Goal: Task Accomplishment & Management: Manage account settings

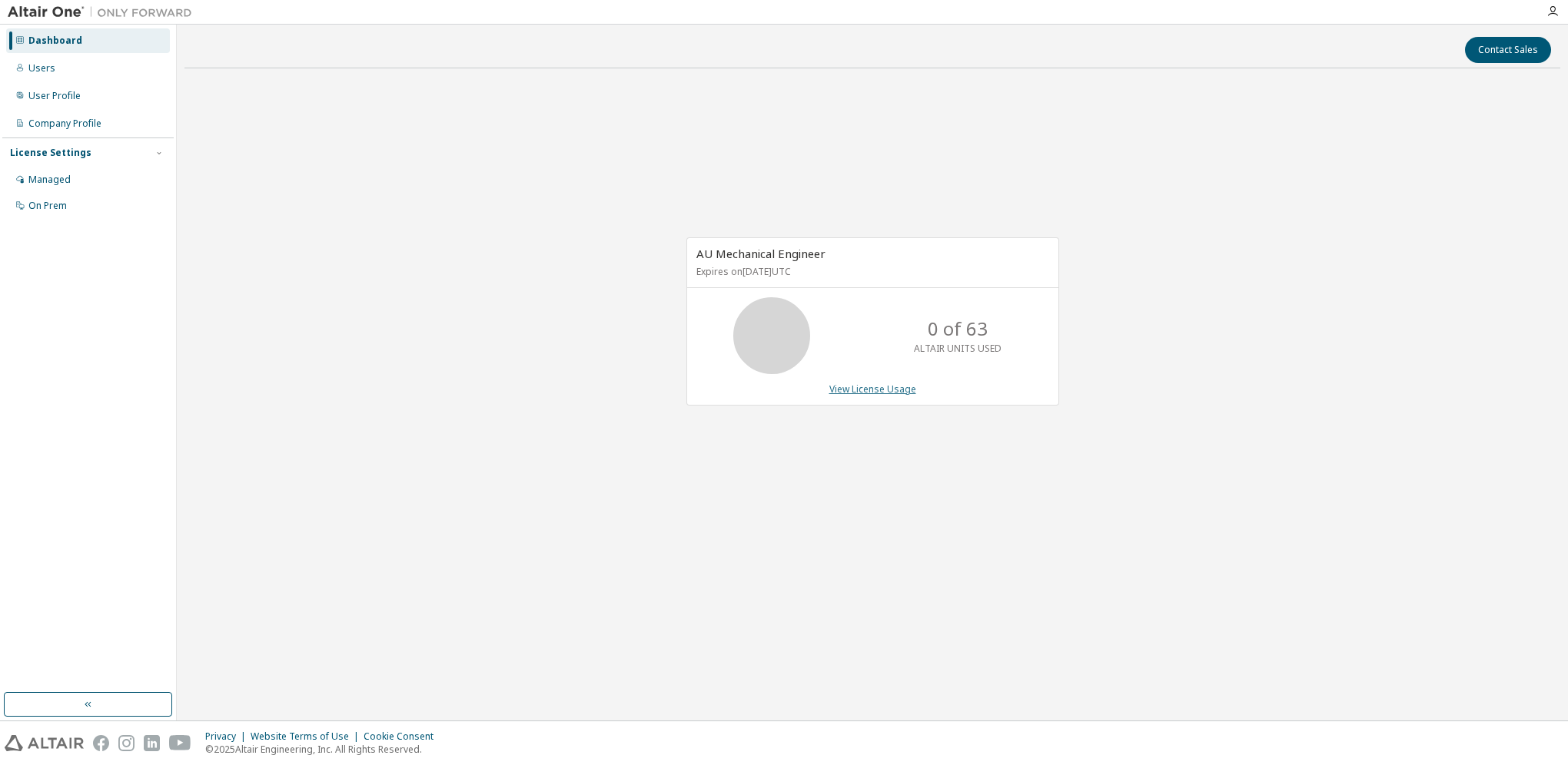
click at [871, 392] on link "View License Usage" at bounding box center [873, 389] width 87 height 13
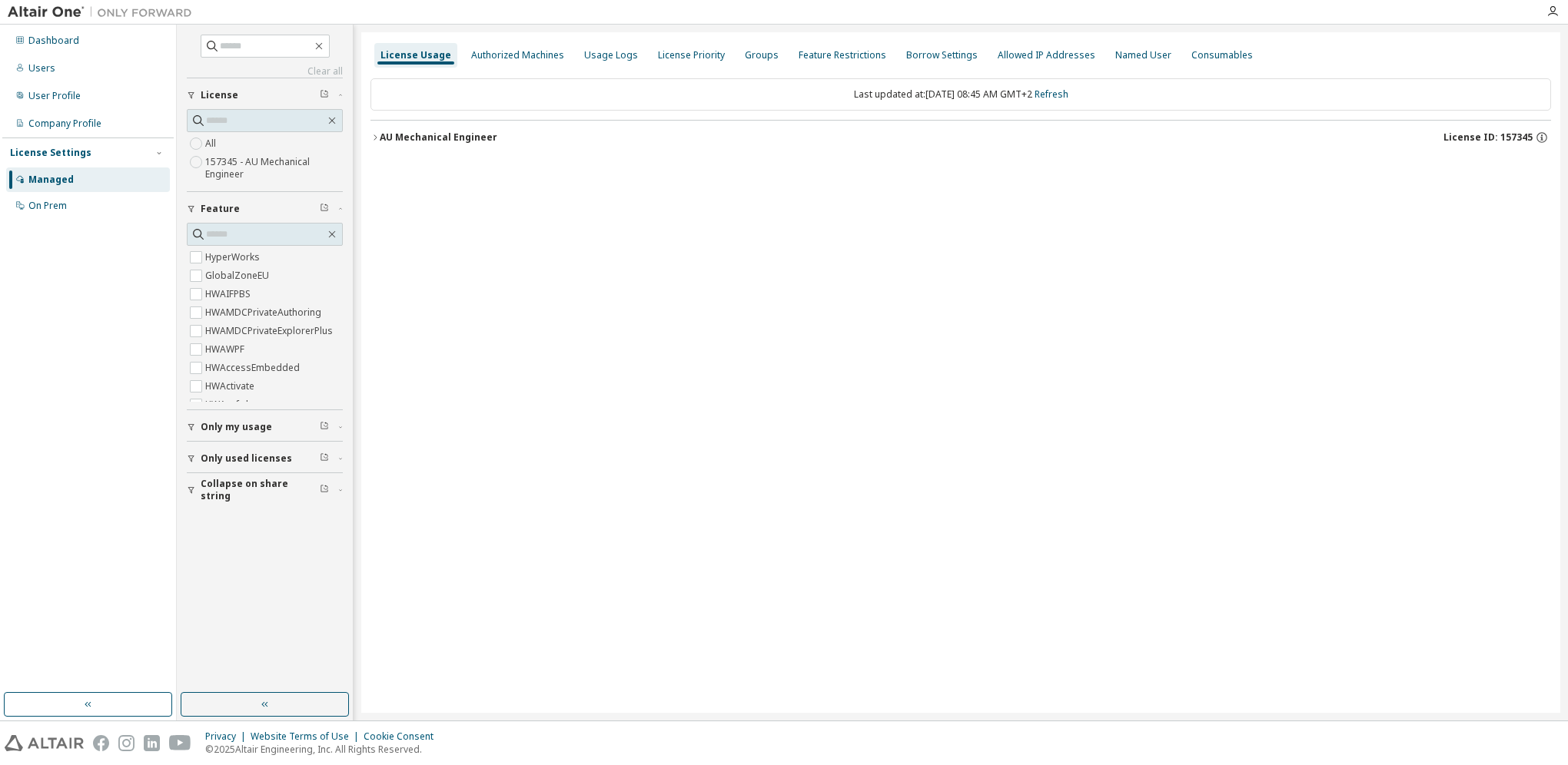
click at [375, 136] on icon "button" at bounding box center [375, 137] width 9 height 9
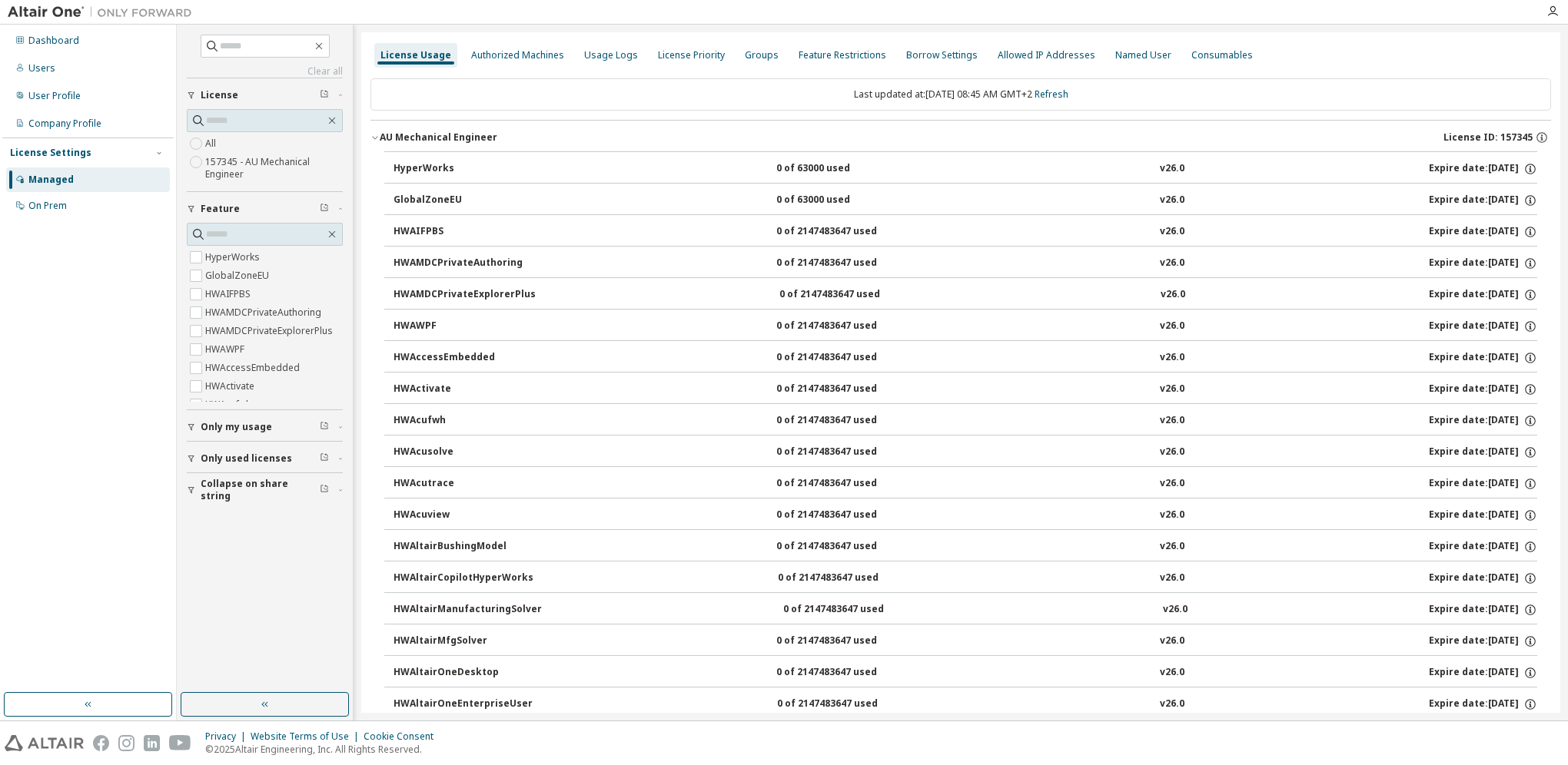
click at [443, 140] on div "AU Mechanical Engineer" at bounding box center [438, 137] width 118 height 12
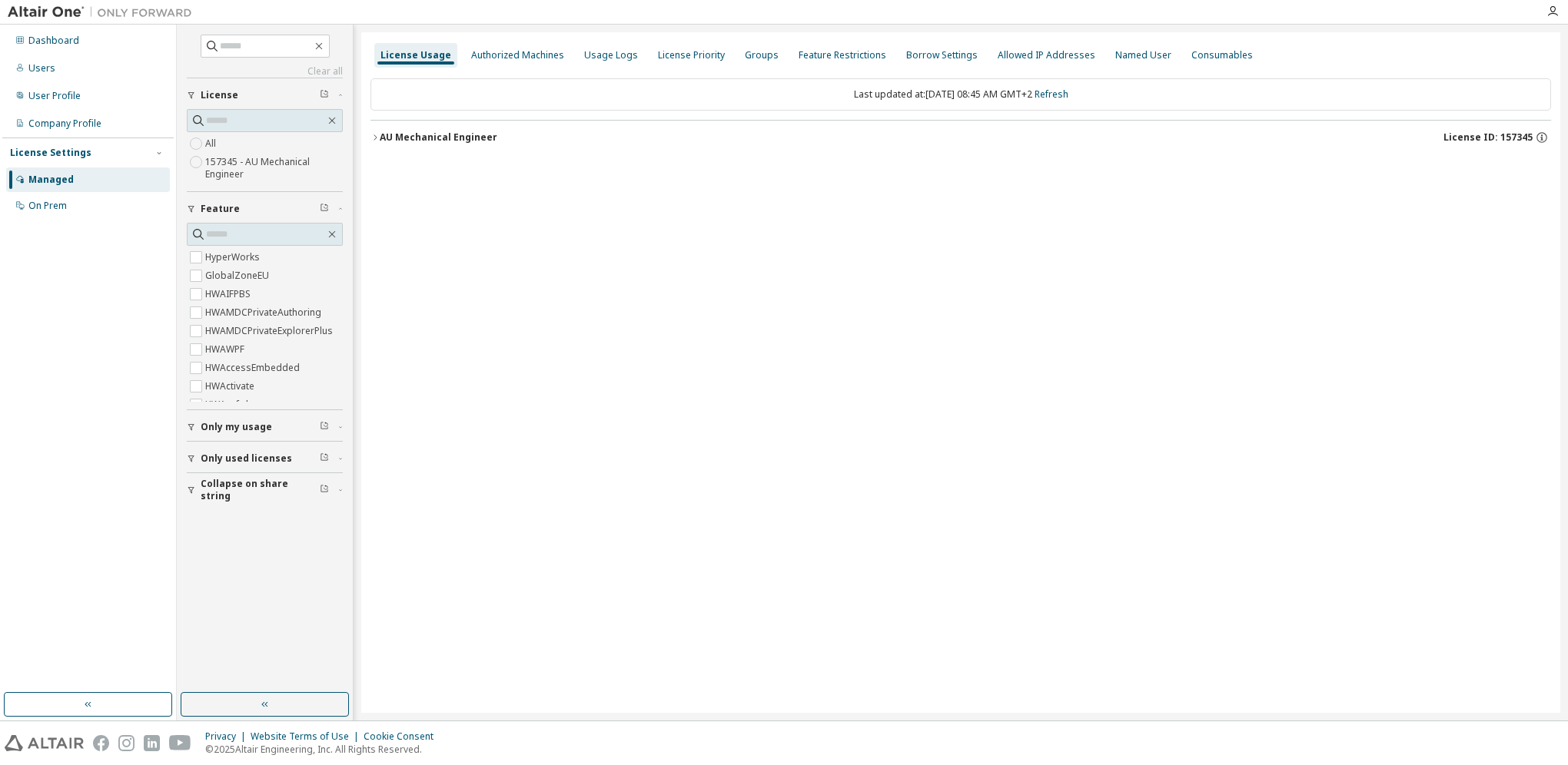
click at [243, 163] on label "157345 - AU Mechanical Engineer" at bounding box center [274, 168] width 137 height 31
click at [375, 133] on icon "button" at bounding box center [375, 137] width 9 height 9
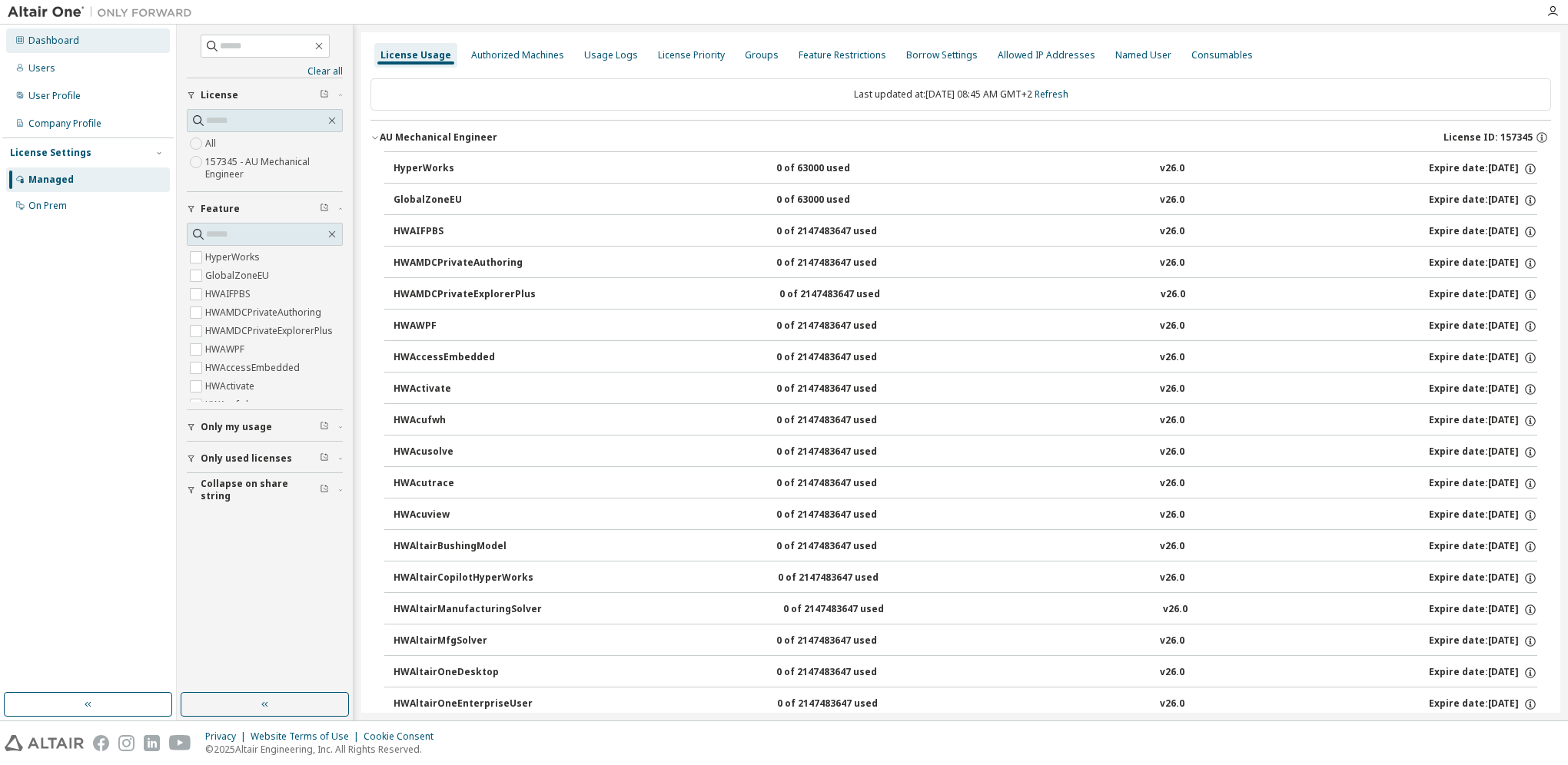
click at [45, 40] on div "Dashboard" at bounding box center [54, 40] width 51 height 12
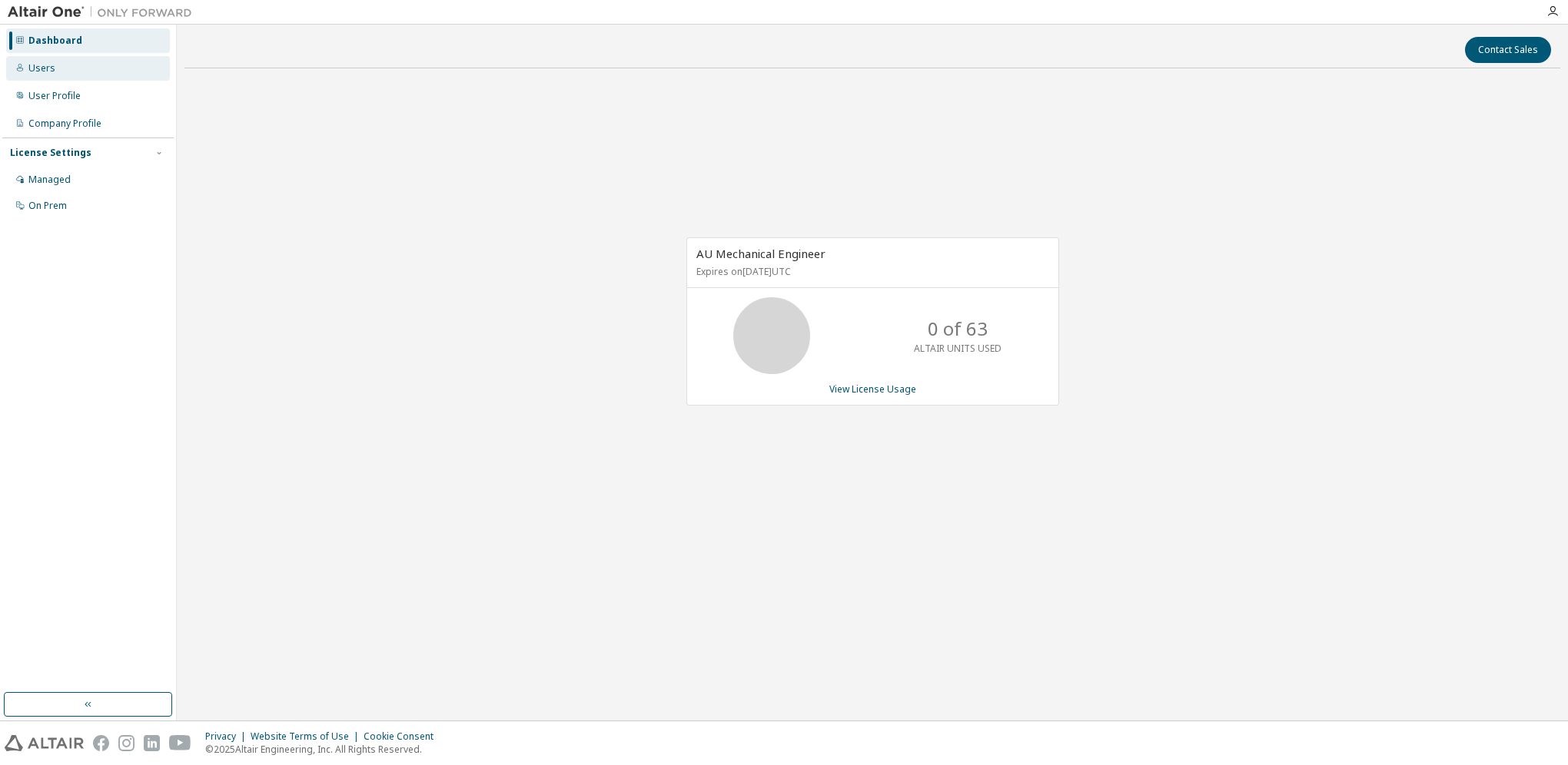
click at [52, 72] on div "Users" at bounding box center [42, 68] width 27 height 12
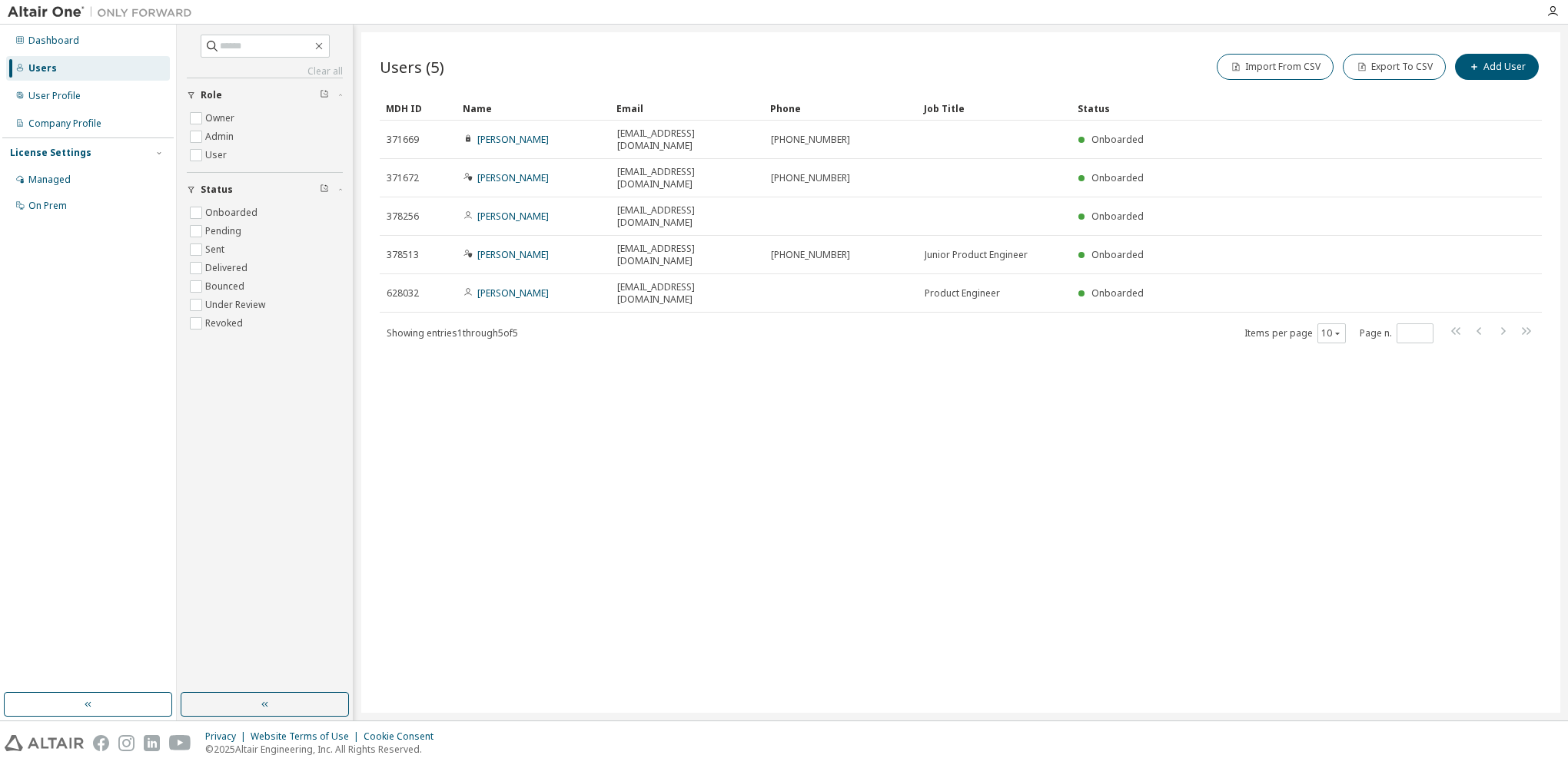
click at [775, 441] on div "Users (5) Import From CSV Export To CSV Add User Clear Load Save Save As Field …" at bounding box center [960, 373] width 1199 height 681
click at [835, 581] on div "Users (5) Import From CSV Export To CSV Add User Clear Load Save Save As Field …" at bounding box center [960, 373] width 1199 height 681
click at [47, 185] on div "Managed" at bounding box center [50, 179] width 43 height 12
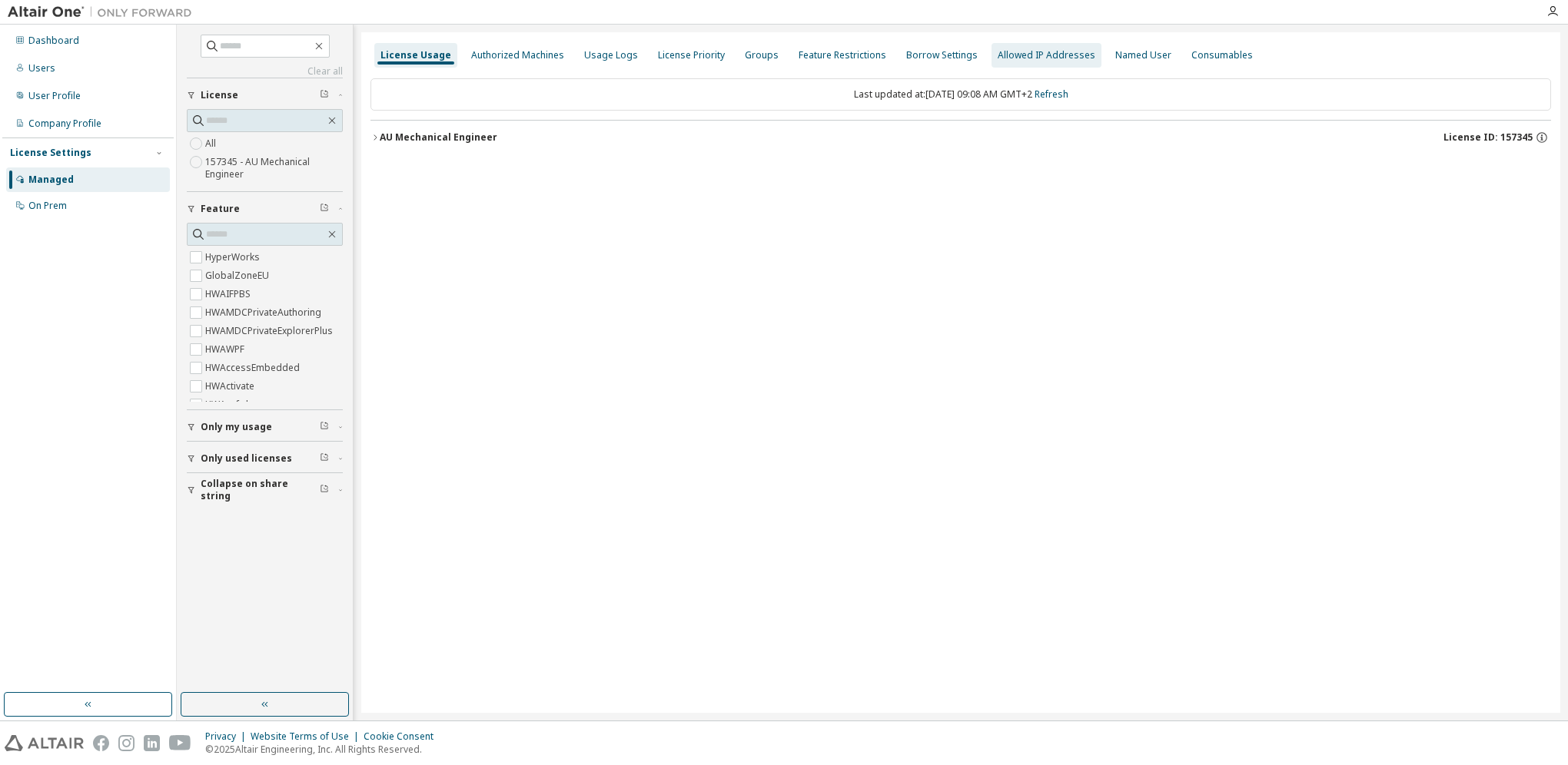
click at [1050, 58] on div "Allowed IP Addresses" at bounding box center [1046, 55] width 97 height 12
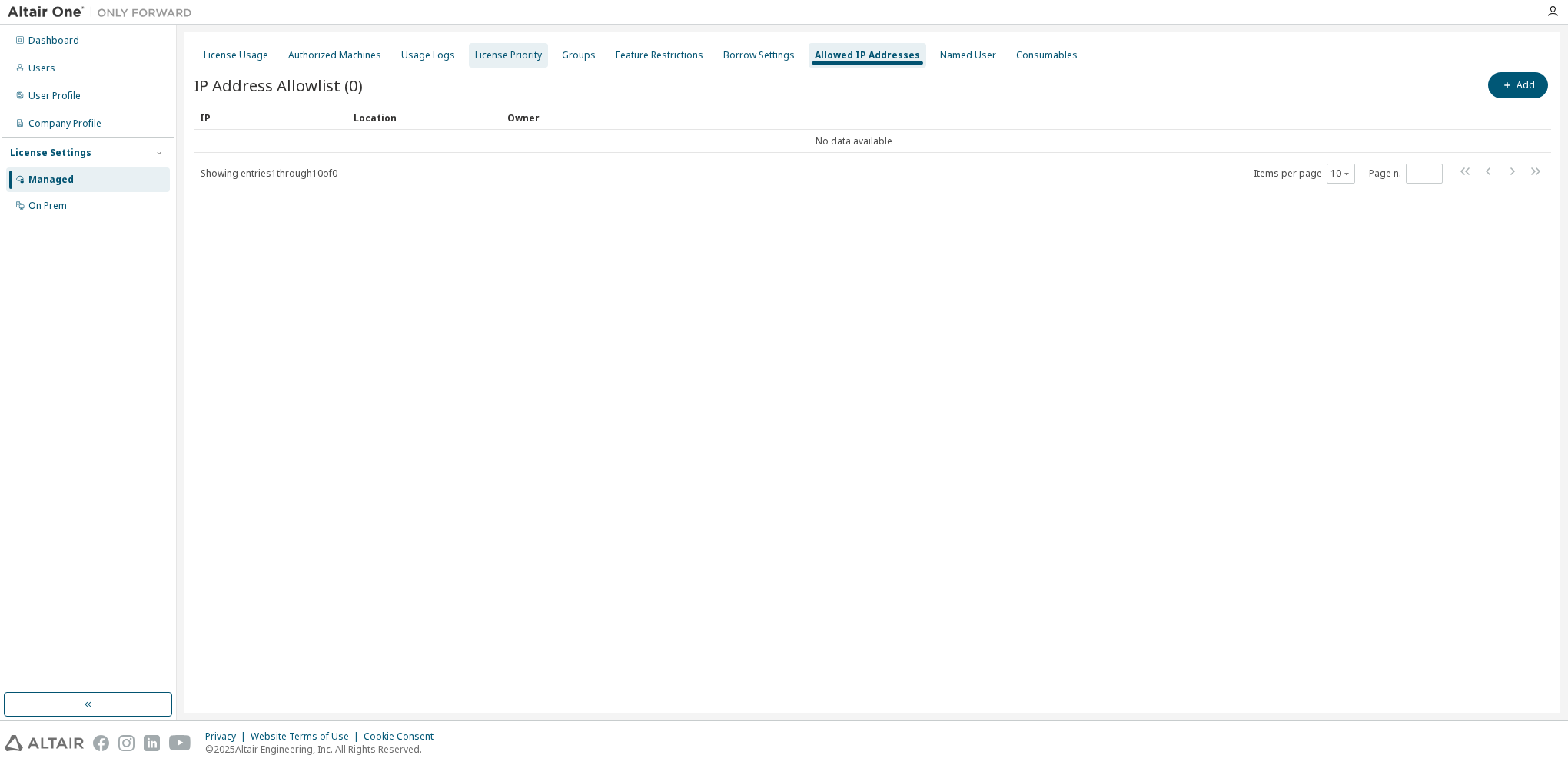
click at [524, 57] on div "License Priority" at bounding box center [508, 55] width 67 height 12
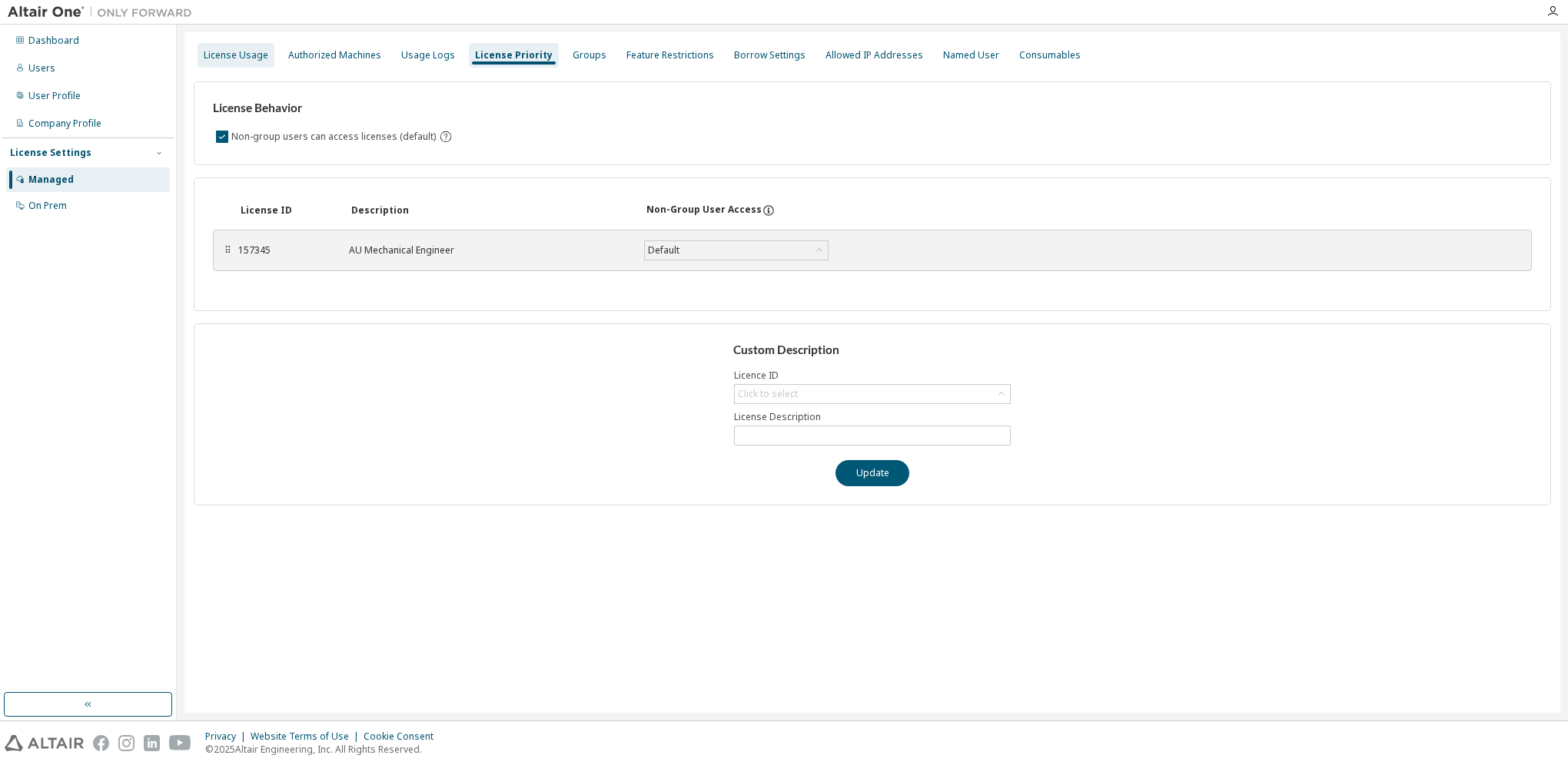
click at [236, 55] on div "License Usage" at bounding box center [236, 55] width 65 height 12
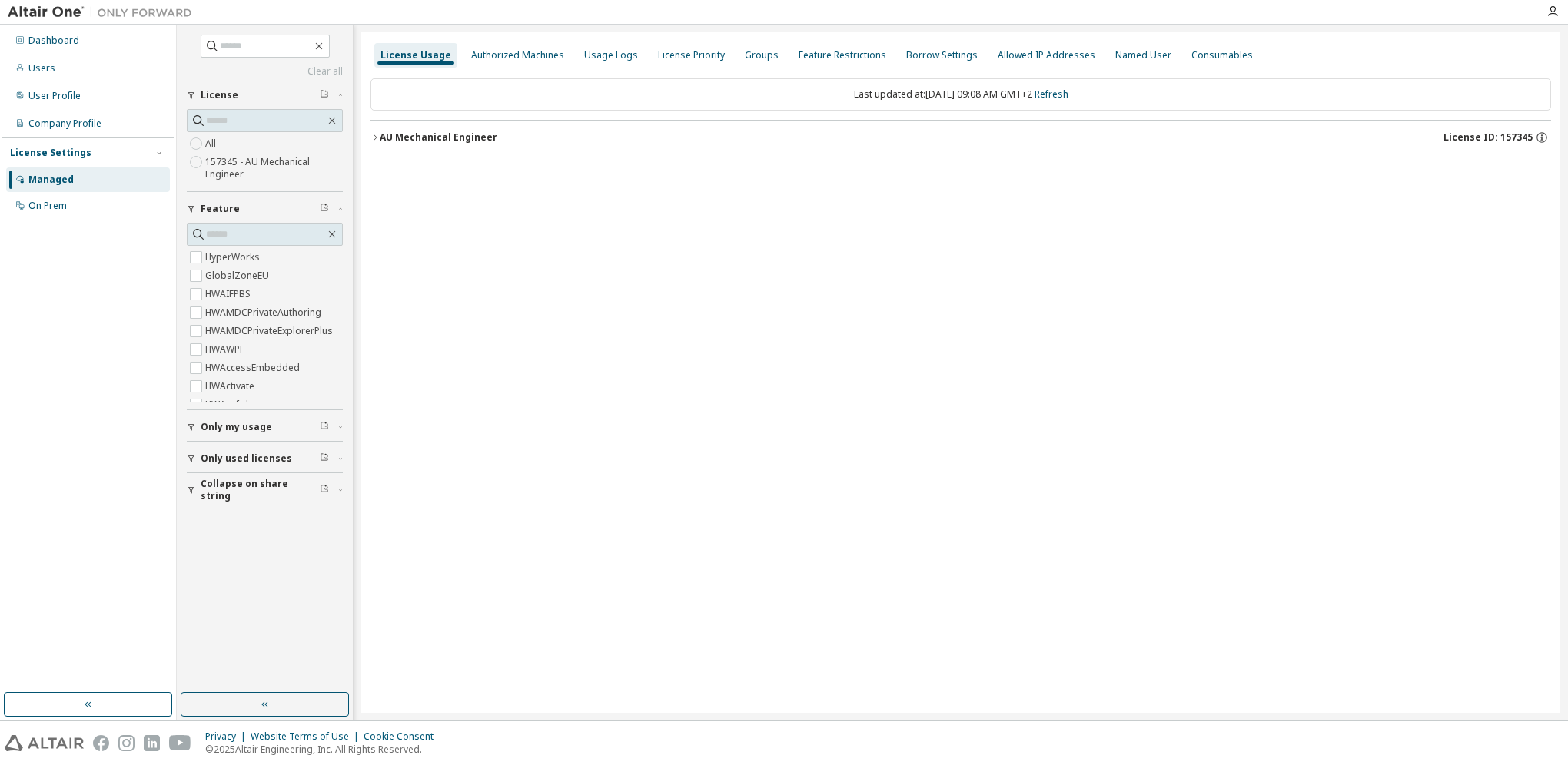
click at [375, 136] on icon "button" at bounding box center [375, 137] width 9 height 9
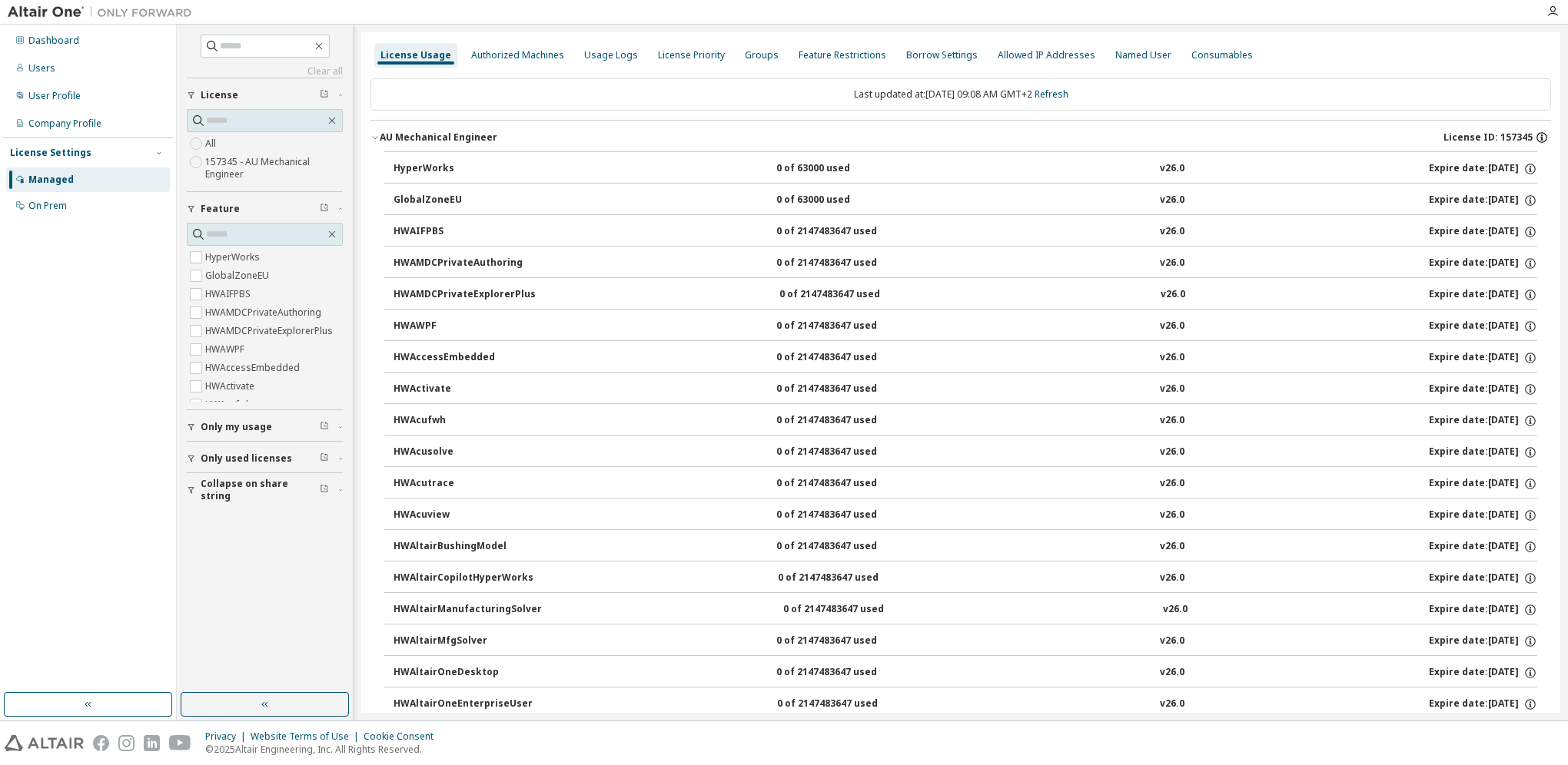
click at [1535, 136] on icon "button" at bounding box center [1541, 137] width 14 height 14
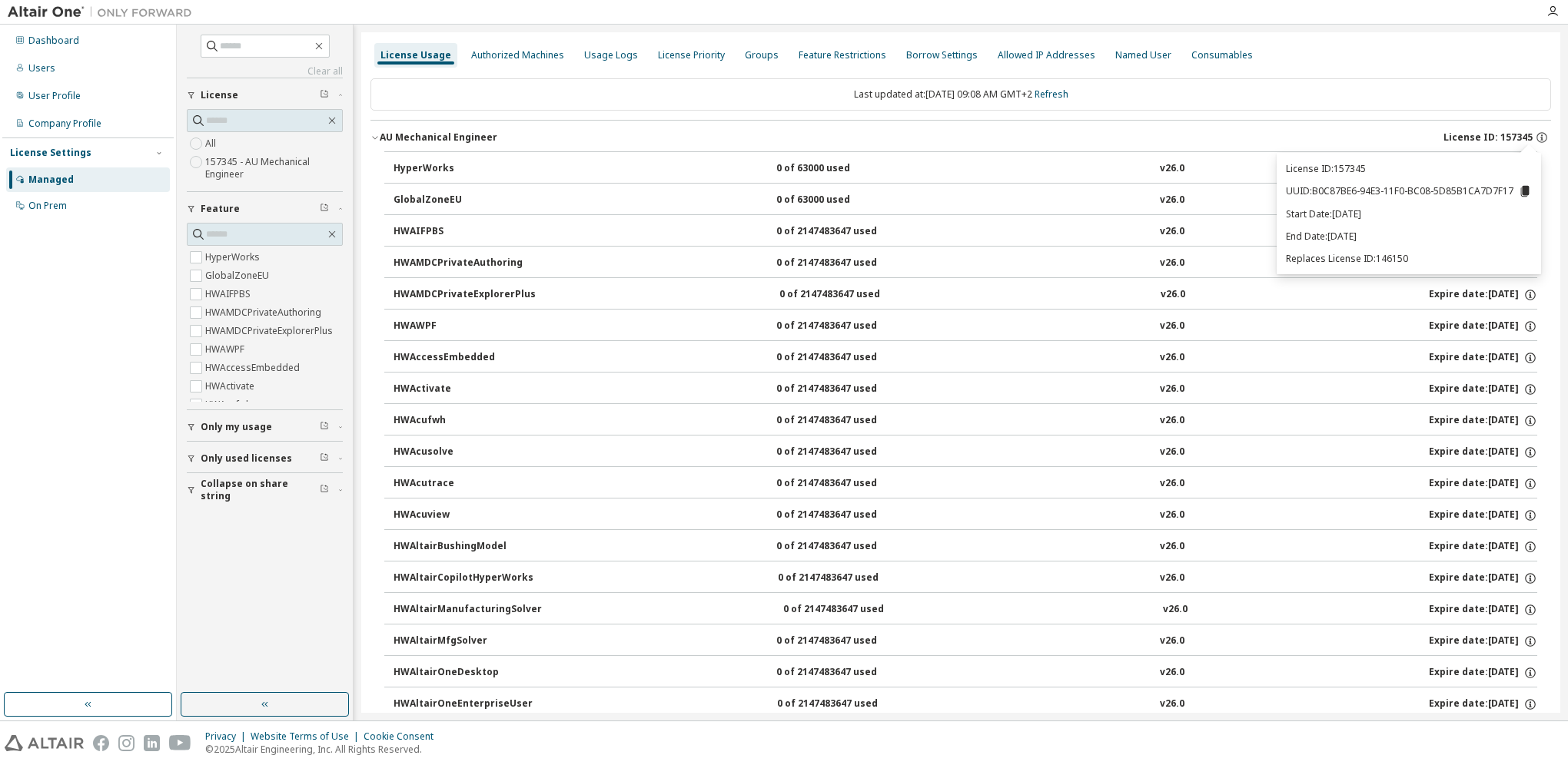
drag, startPoint x: 1287, startPoint y: 168, endPoint x: 1471, endPoint y: 238, distance: 196.9
click at [1471, 238] on div "License ID: 157345 UUID: B0C87BE6-94E3-11F0-BC08-5D85B1CA7D7F17 Start Date: [DA…" at bounding box center [1408, 214] width 264 height 122
drag, startPoint x: 1471, startPoint y: 238, endPoint x: 1526, endPoint y: 190, distance: 73.0
click at [1526, 190] on icon at bounding box center [1524, 191] width 8 height 11
copy div "License ID: 157345 UUID: B0C87BE6-94E3-11F0-BC08-5D85B1CA7D7F17 Start Date: [DA…"
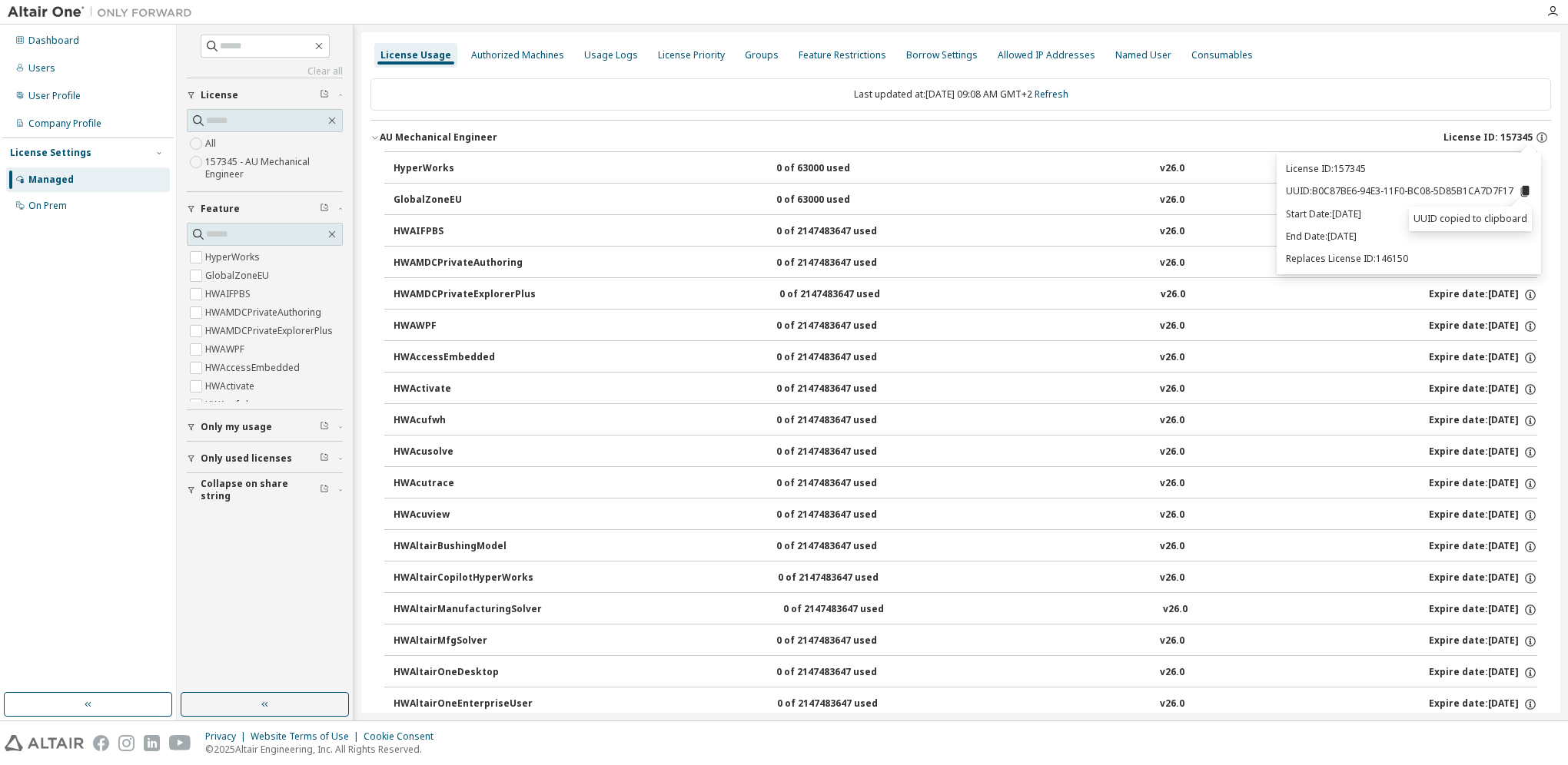
click at [1204, 108] on div "Last updated at: [DATE] 09:08 AM GMT+2 Refresh" at bounding box center [960, 94] width 1180 height 32
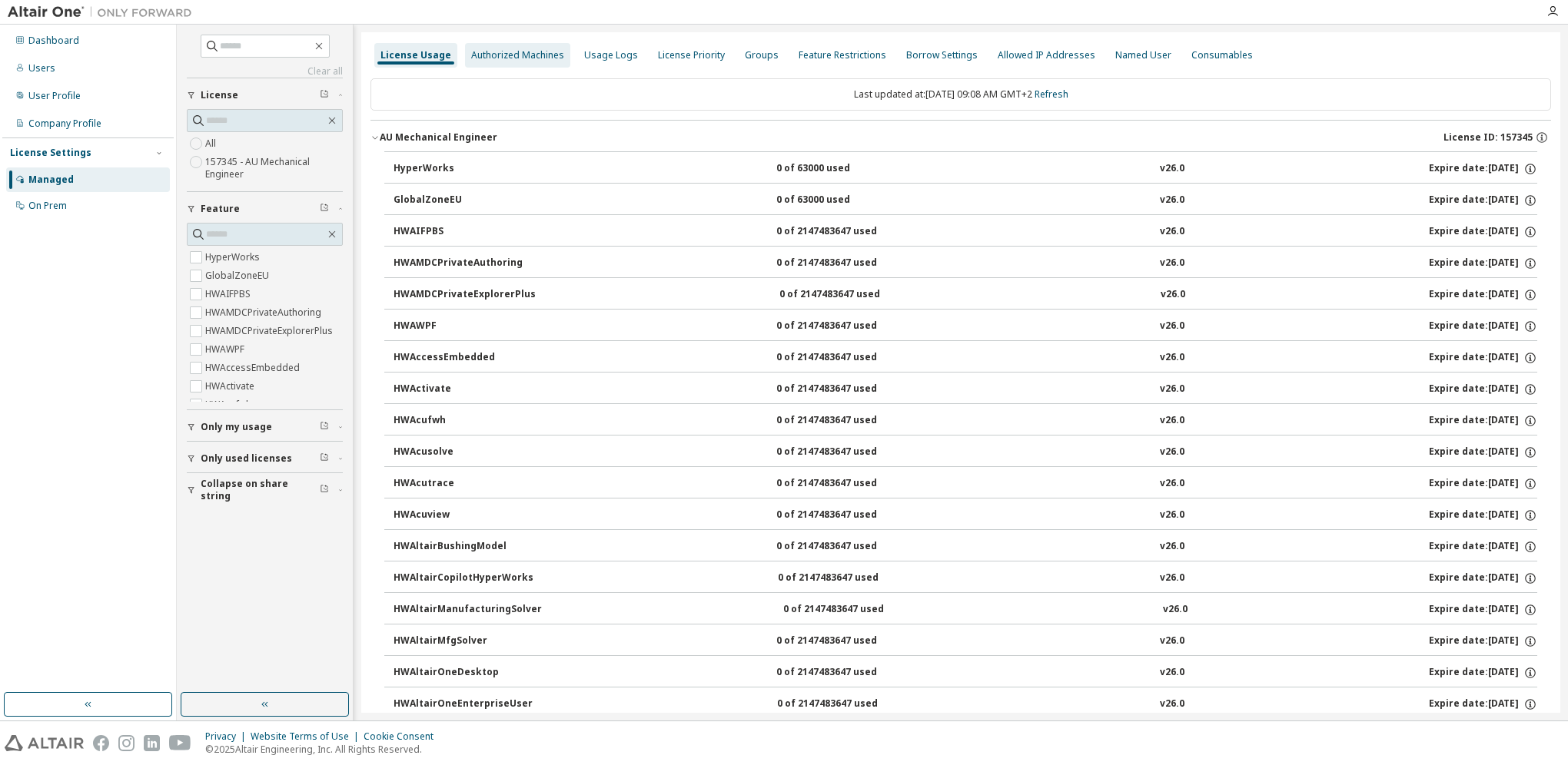
click at [533, 56] on div "Authorized Machines" at bounding box center [518, 55] width 93 height 12
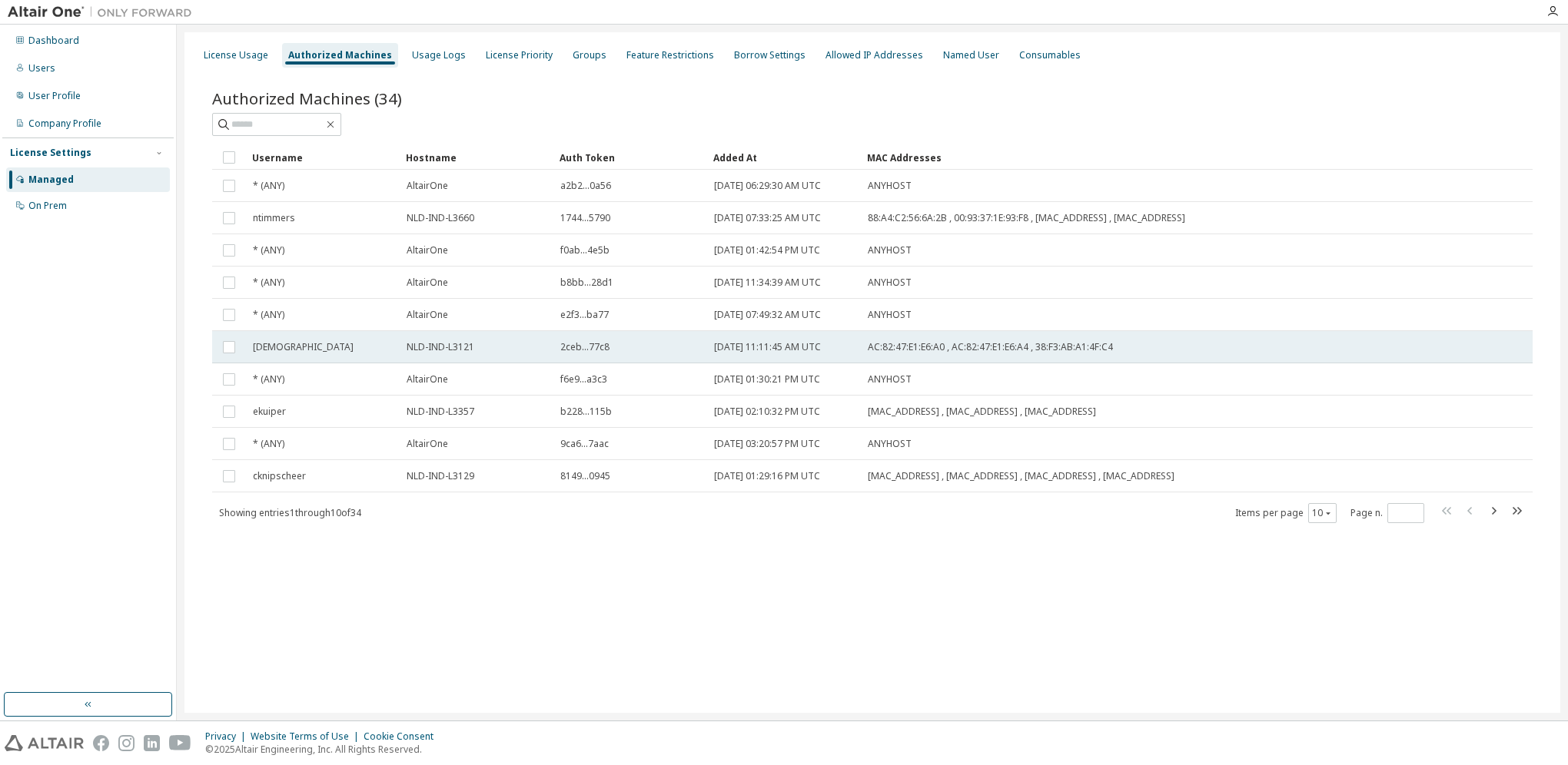
click at [455, 351] on span "NLD-IND-L3121" at bounding box center [440, 347] width 68 height 12
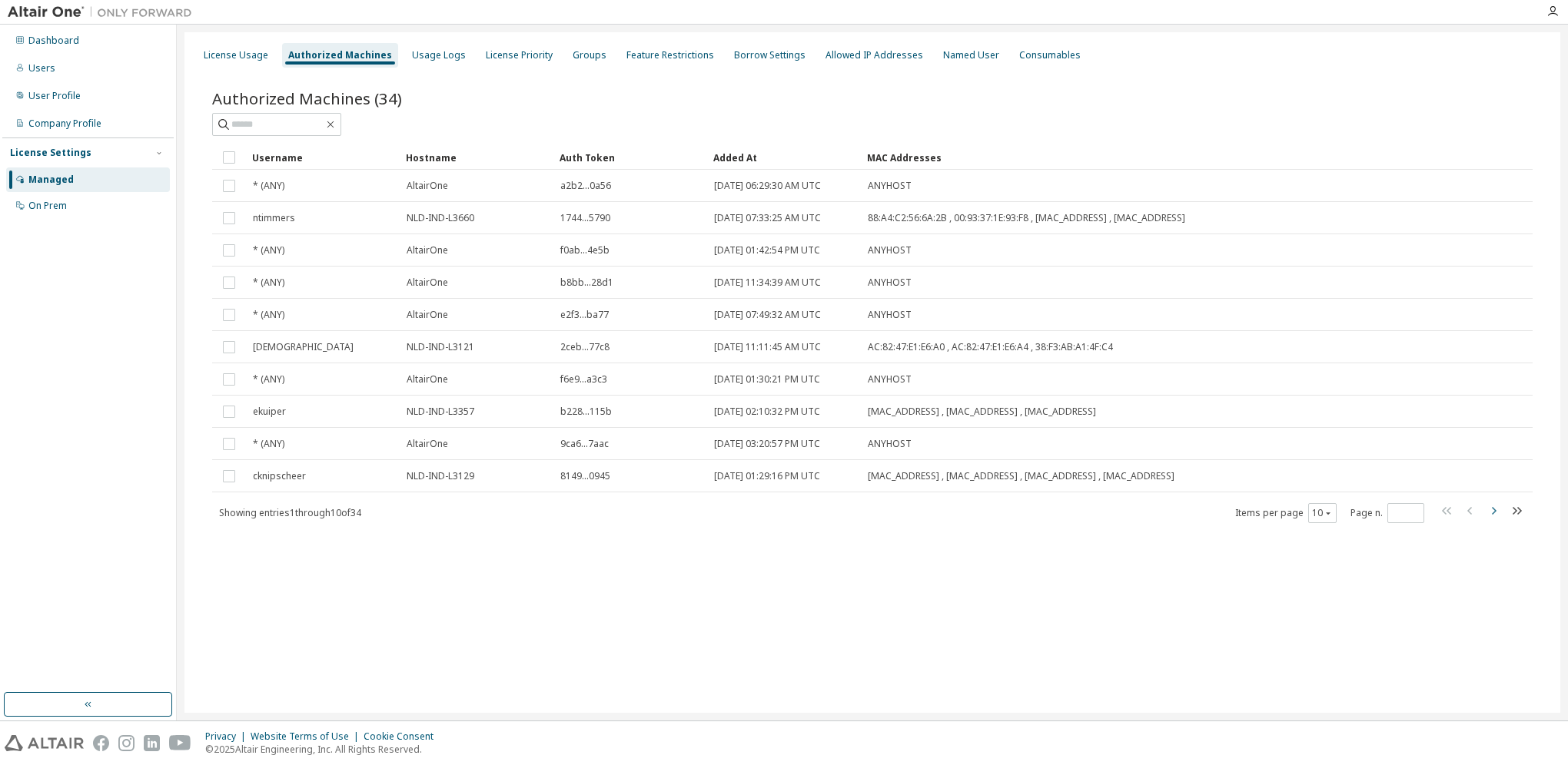
click at [1493, 512] on icon "button" at bounding box center [1494, 511] width 5 height 7
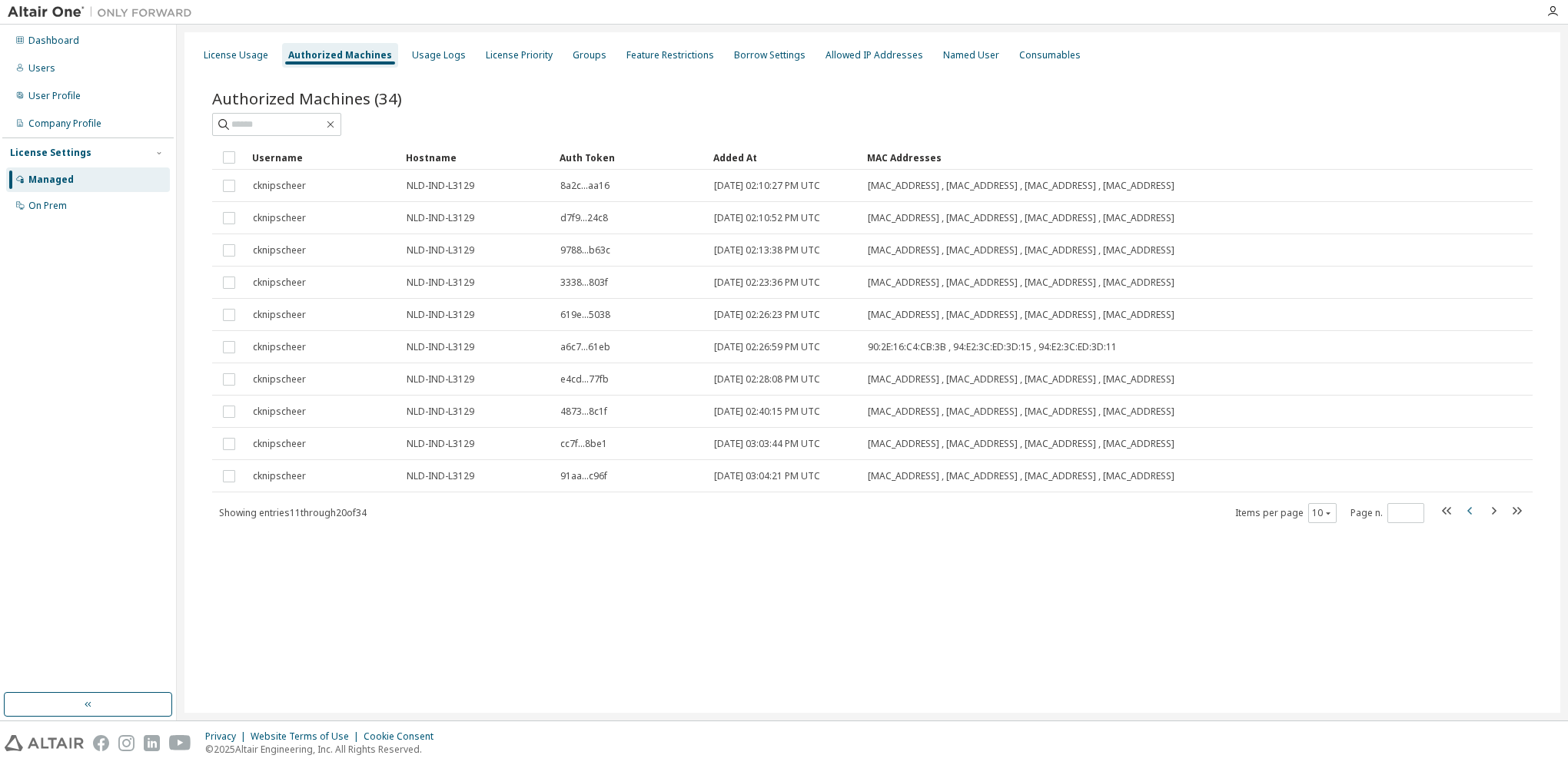
click at [1468, 507] on icon "button" at bounding box center [1471, 511] width 19 height 19
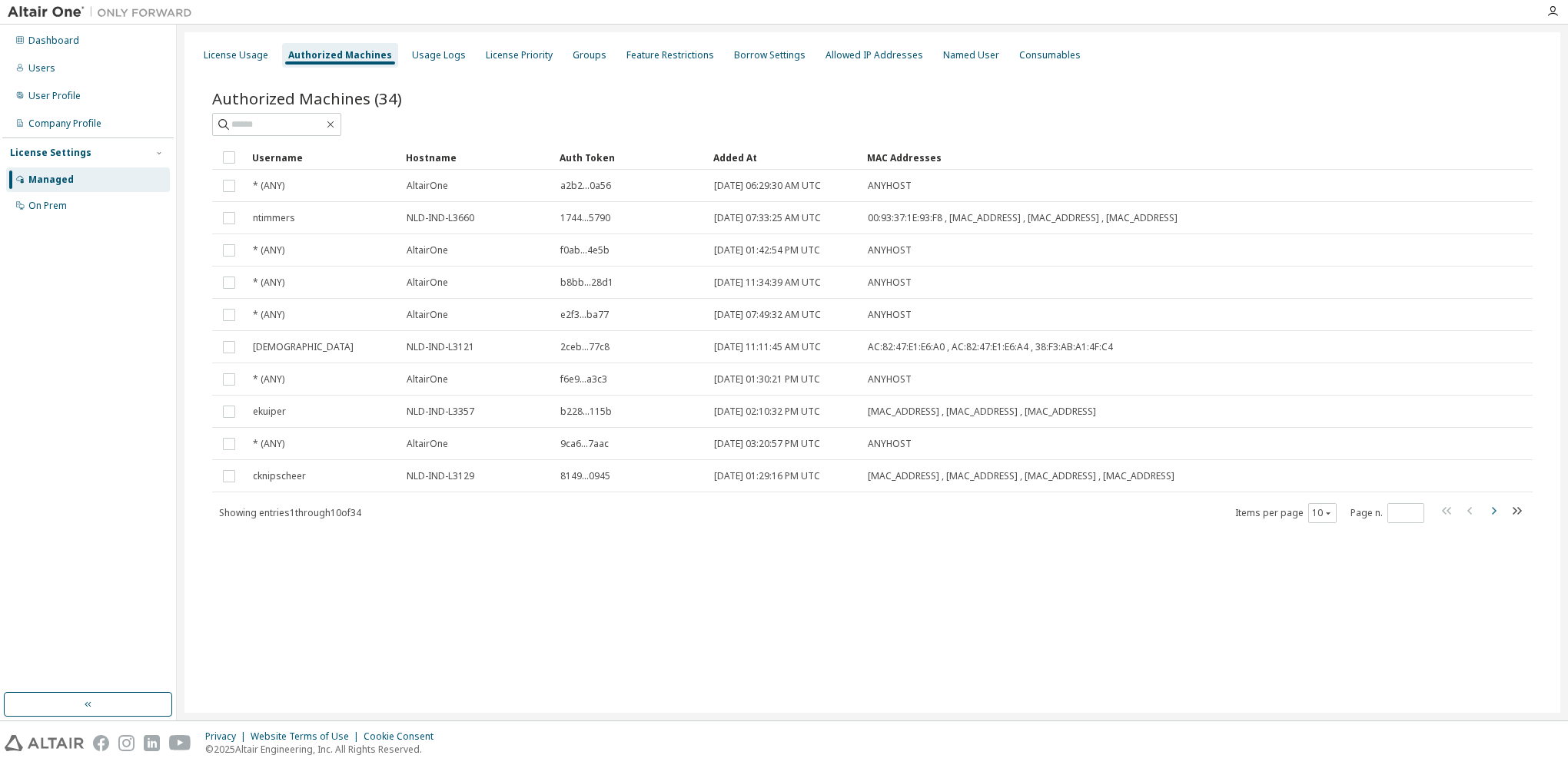
click at [1491, 515] on icon "button" at bounding box center [1493, 511] width 19 height 19
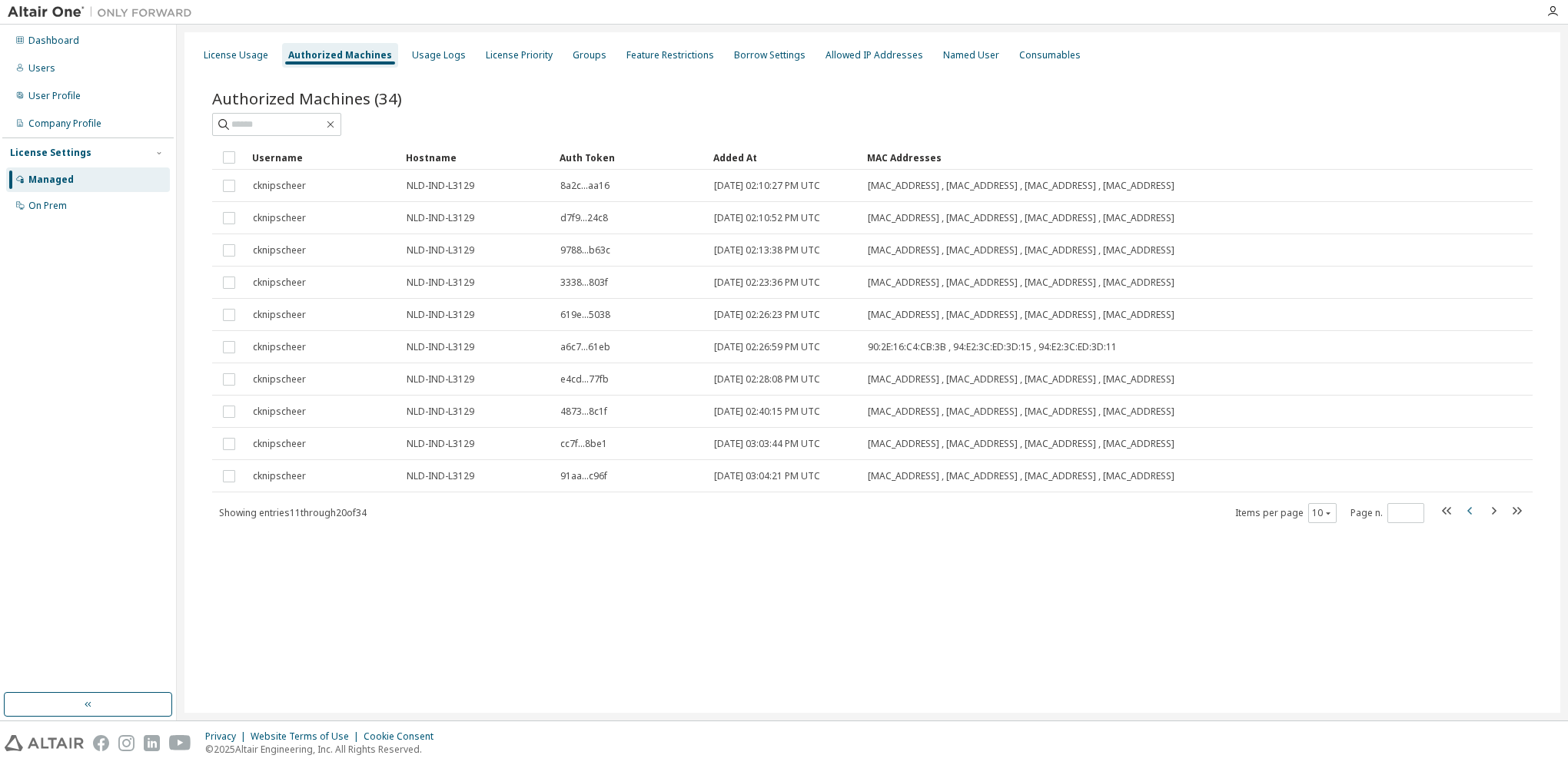
click at [1466, 513] on icon "button" at bounding box center [1471, 511] width 19 height 19
type input "*"
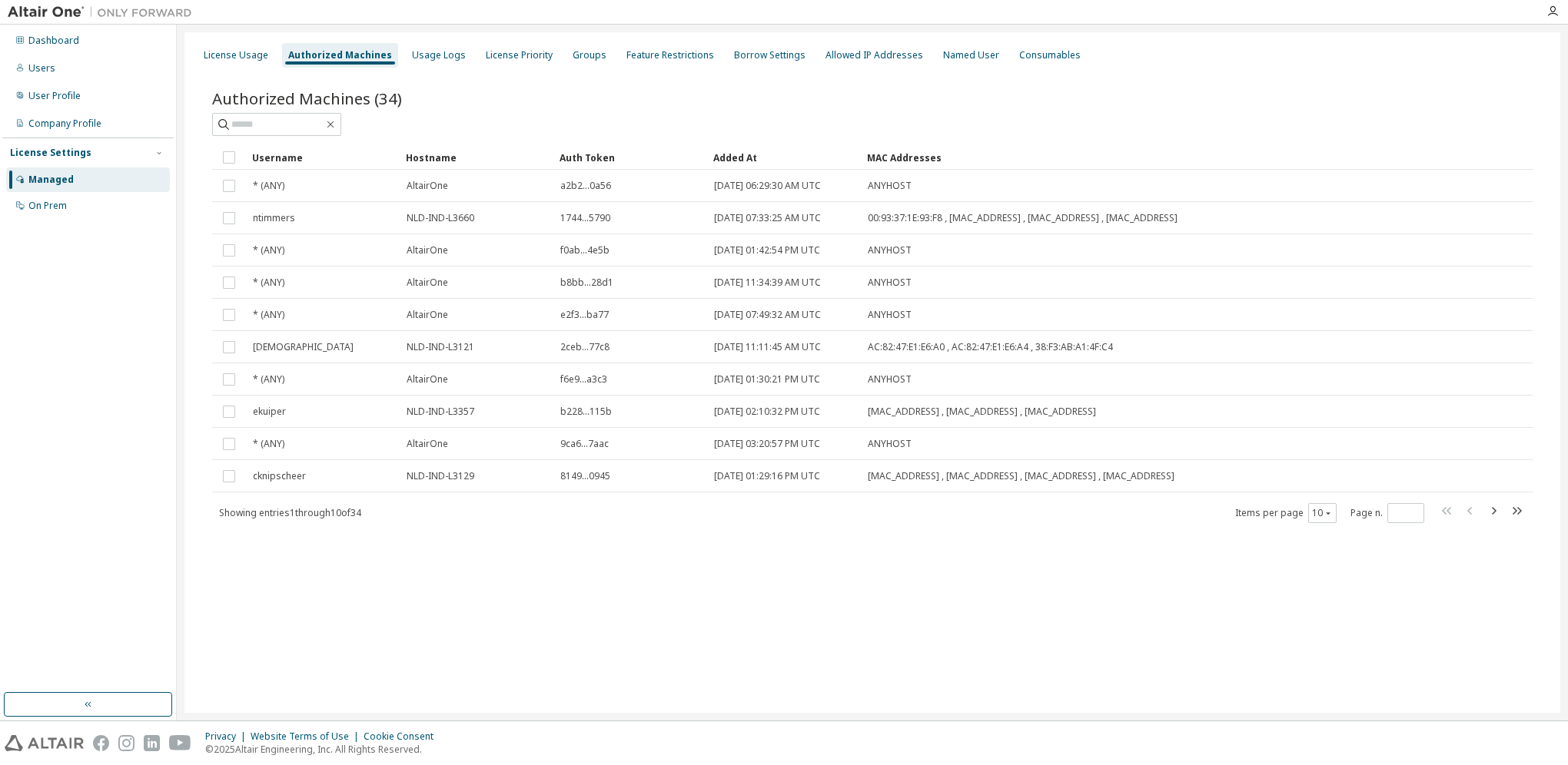
click at [773, 624] on div "License Usage Authorized Machines Usage Logs License Priority Groups Feature Re…" at bounding box center [872, 373] width 1376 height 681
drag, startPoint x: 445, startPoint y: 353, endPoint x: 328, endPoint y: 633, distance: 303.5
click at [328, 633] on div "License Usage Authorized Machines Usage Logs License Priority Groups Feature Re…" at bounding box center [872, 373] width 1376 height 681
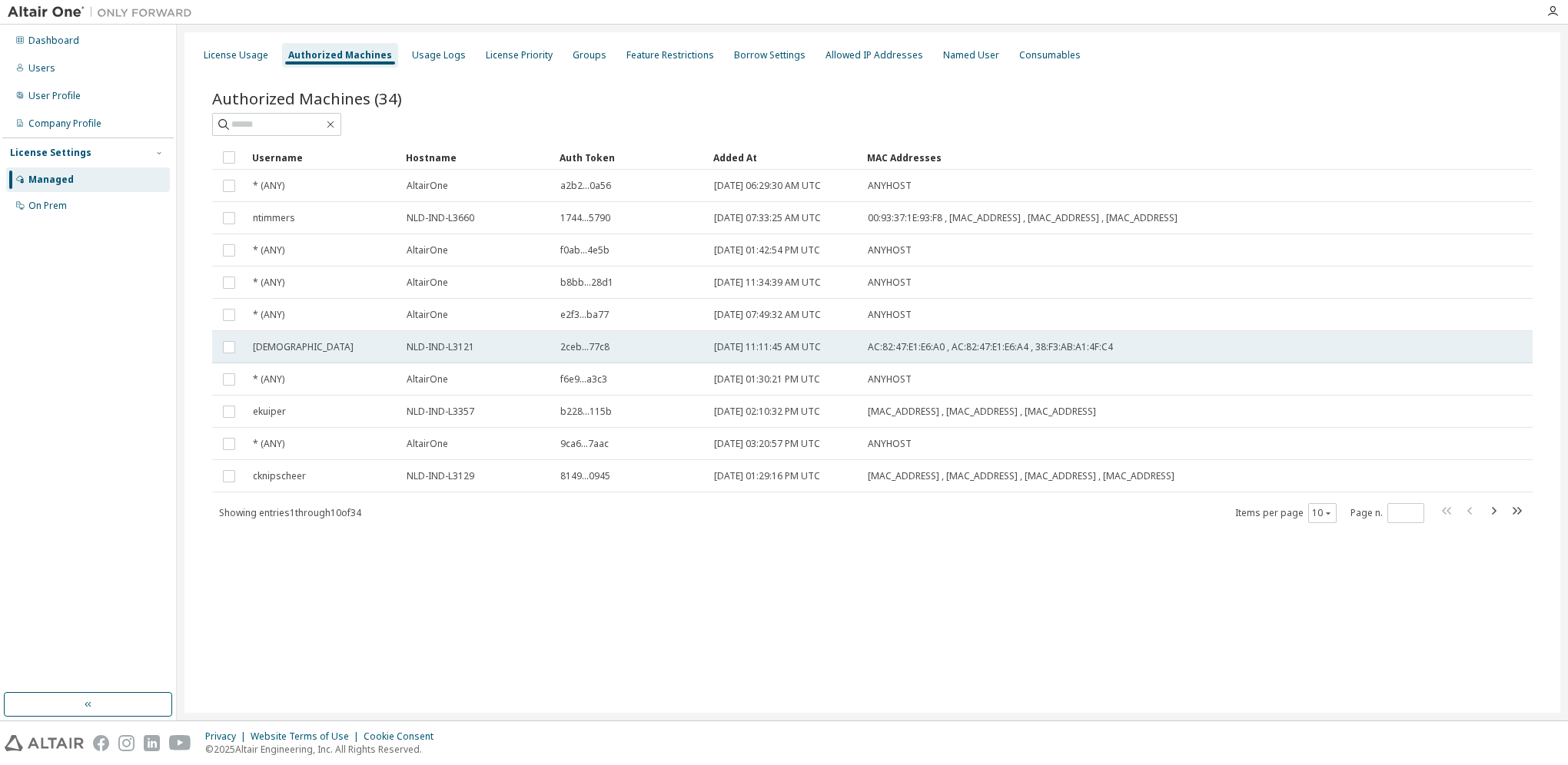
click at [477, 345] on div "NLD-IND-L3121" at bounding box center [476, 347] width 140 height 12
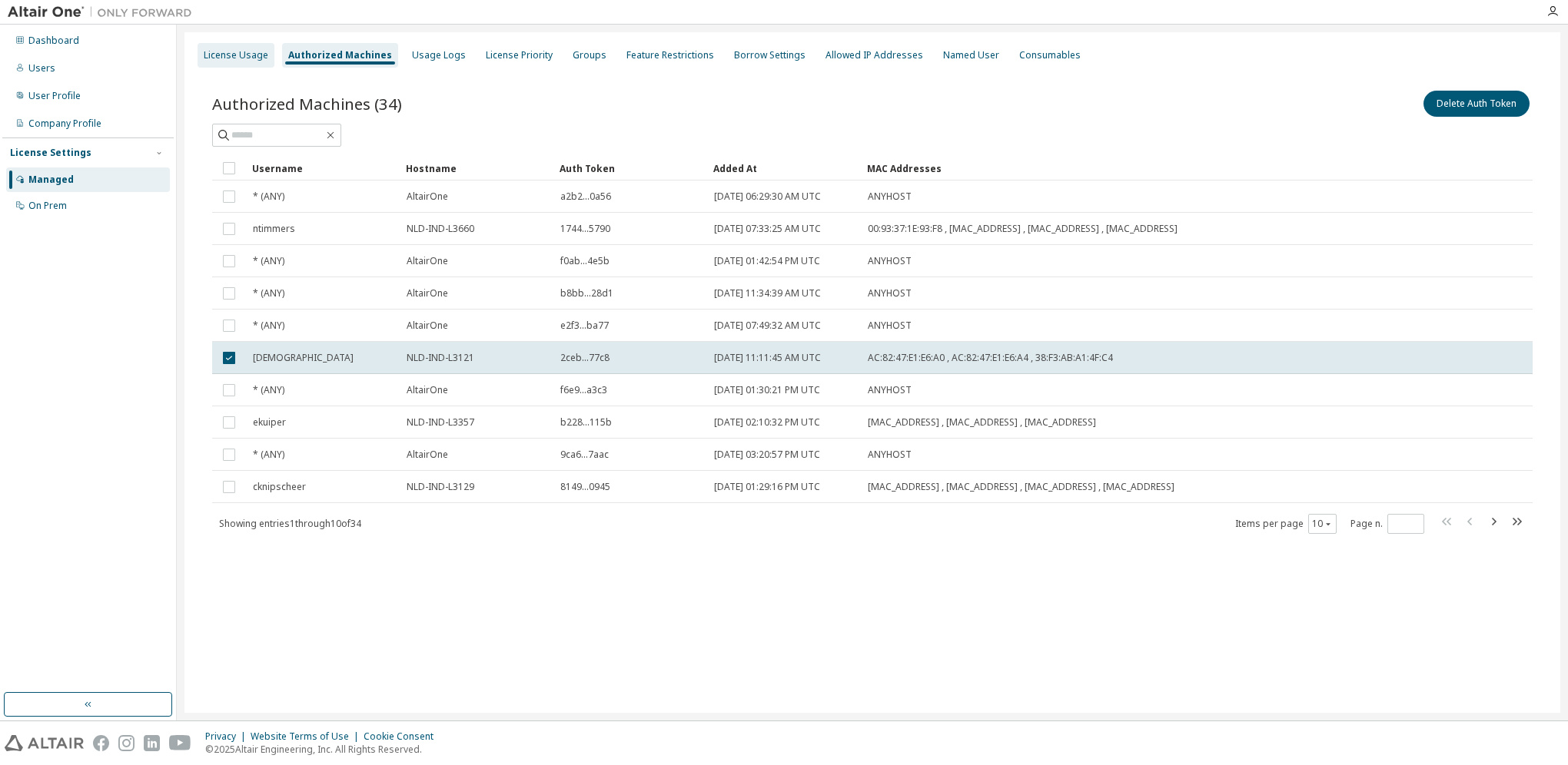
click at [225, 56] on div "License Usage" at bounding box center [236, 55] width 65 height 12
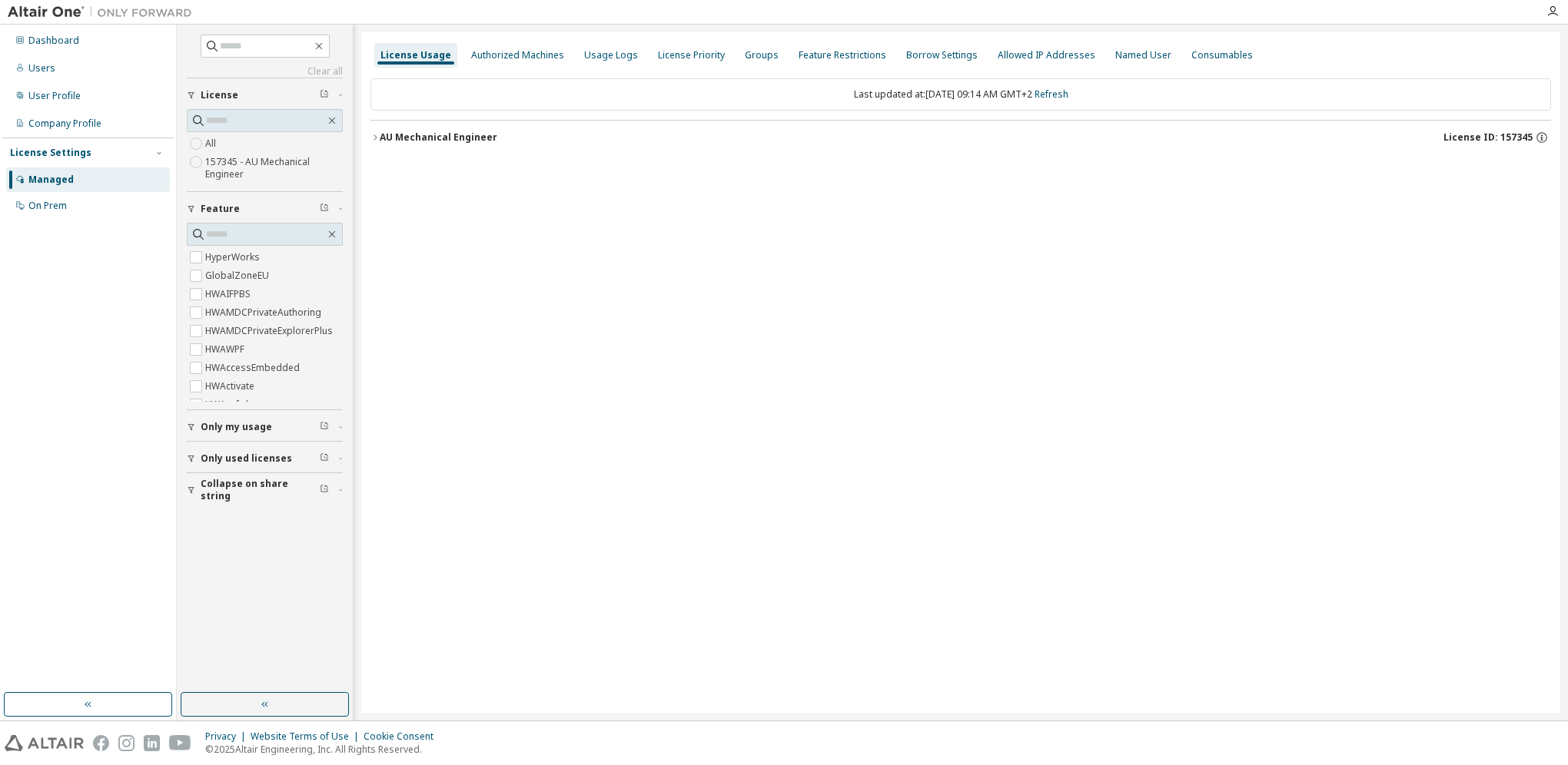
click at [254, 427] on span "Only my usage" at bounding box center [236, 427] width 71 height 12
click at [323, 427] on icon "button" at bounding box center [325, 426] width 9 height 9
click at [504, 56] on div "Authorized Machines" at bounding box center [518, 55] width 93 height 12
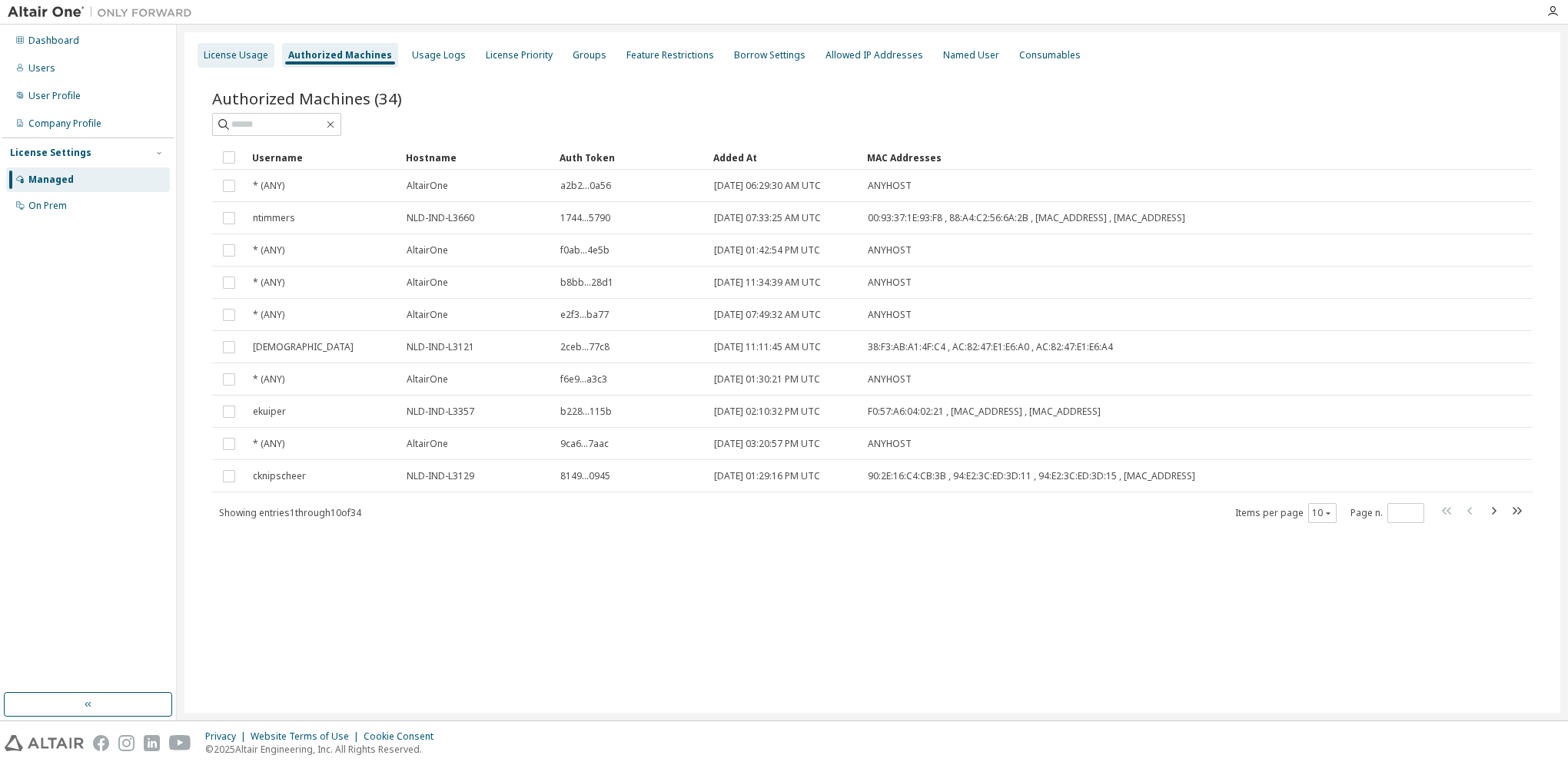
click at [222, 55] on div "License Usage" at bounding box center [236, 55] width 65 height 12
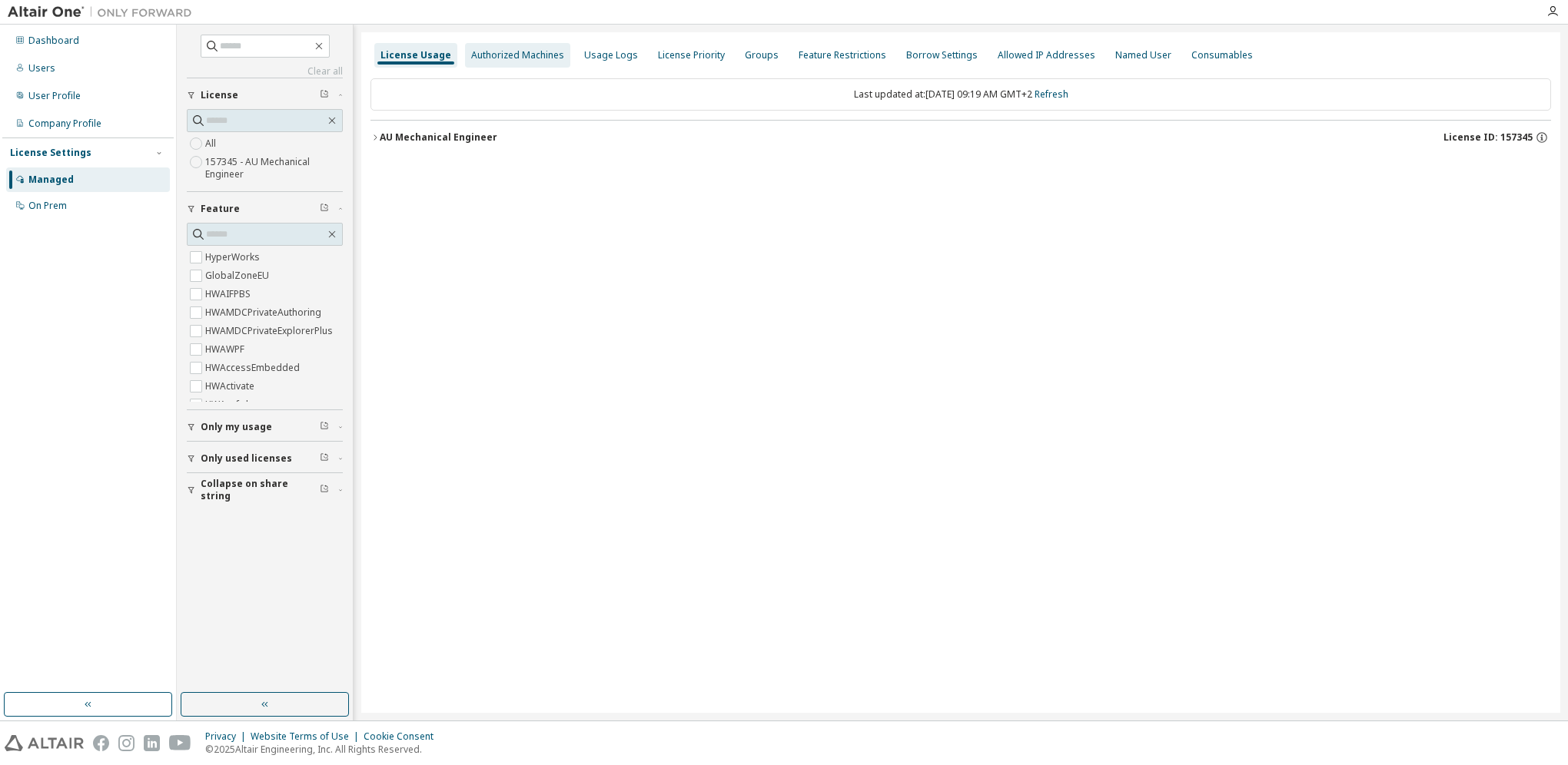
click at [509, 58] on div "Authorized Machines" at bounding box center [518, 55] width 93 height 12
